Goal: Information Seeking & Learning: Check status

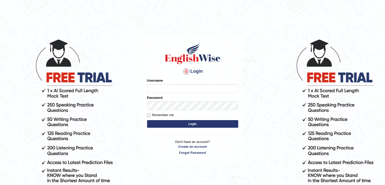
type input "Mannkang"
click at [182, 124] on button "Login" at bounding box center [192, 124] width 91 height 8
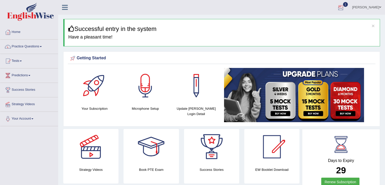
click at [345, 7] on div at bounding box center [341, 8] width 8 height 8
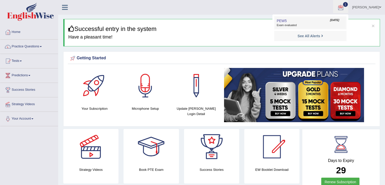
click at [306, 25] on span "Exam evaluated" at bounding box center [310, 25] width 67 height 4
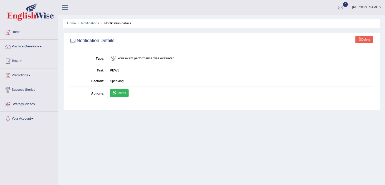
click at [125, 92] on link "Scores" at bounding box center [119, 93] width 19 height 8
click at [117, 93] on link "Scores" at bounding box center [119, 93] width 19 height 8
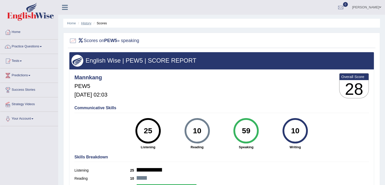
click at [86, 23] on link "History" at bounding box center [86, 23] width 10 height 4
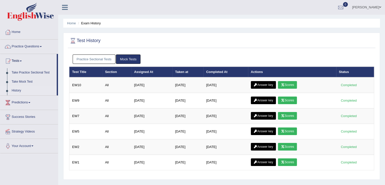
click at [84, 60] on link "Practice Sectional Tests" at bounding box center [94, 58] width 43 height 9
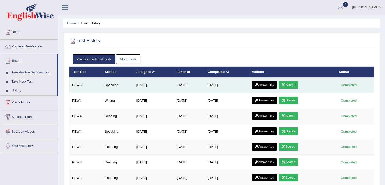
click at [264, 85] on link "Answer key" at bounding box center [264, 85] width 25 height 8
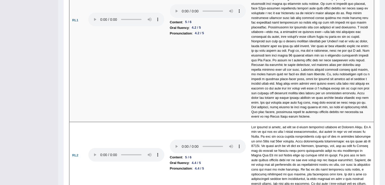
scroll to position [1192, 0]
